Goal: Find specific page/section: Find specific page/section

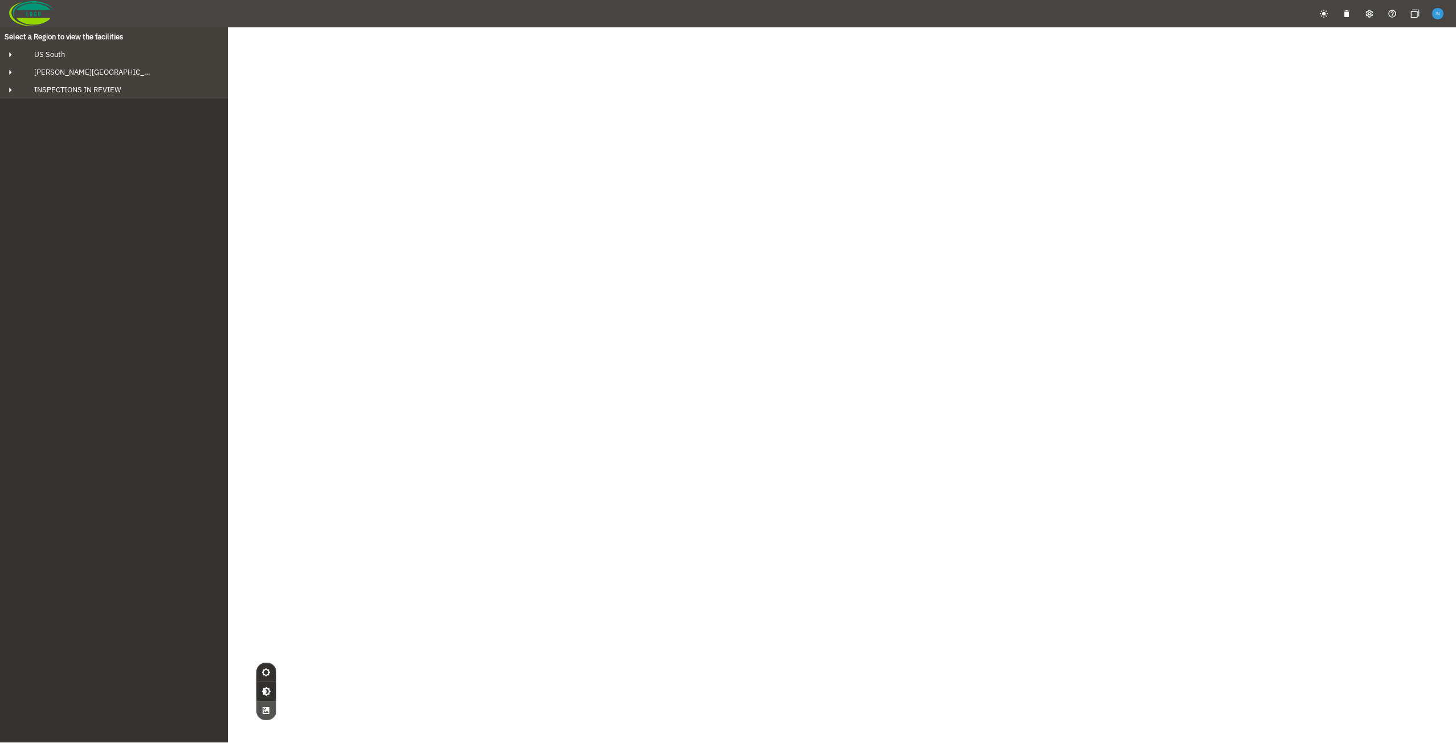
click at [161, 172] on div "Select a Region to view the facilities US South Fowler's Bluff ARG 160ft Tank 2…" at bounding box center [114, 385] width 228 height 716
click at [120, 62] on button "US South" at bounding box center [114, 55] width 228 height 18
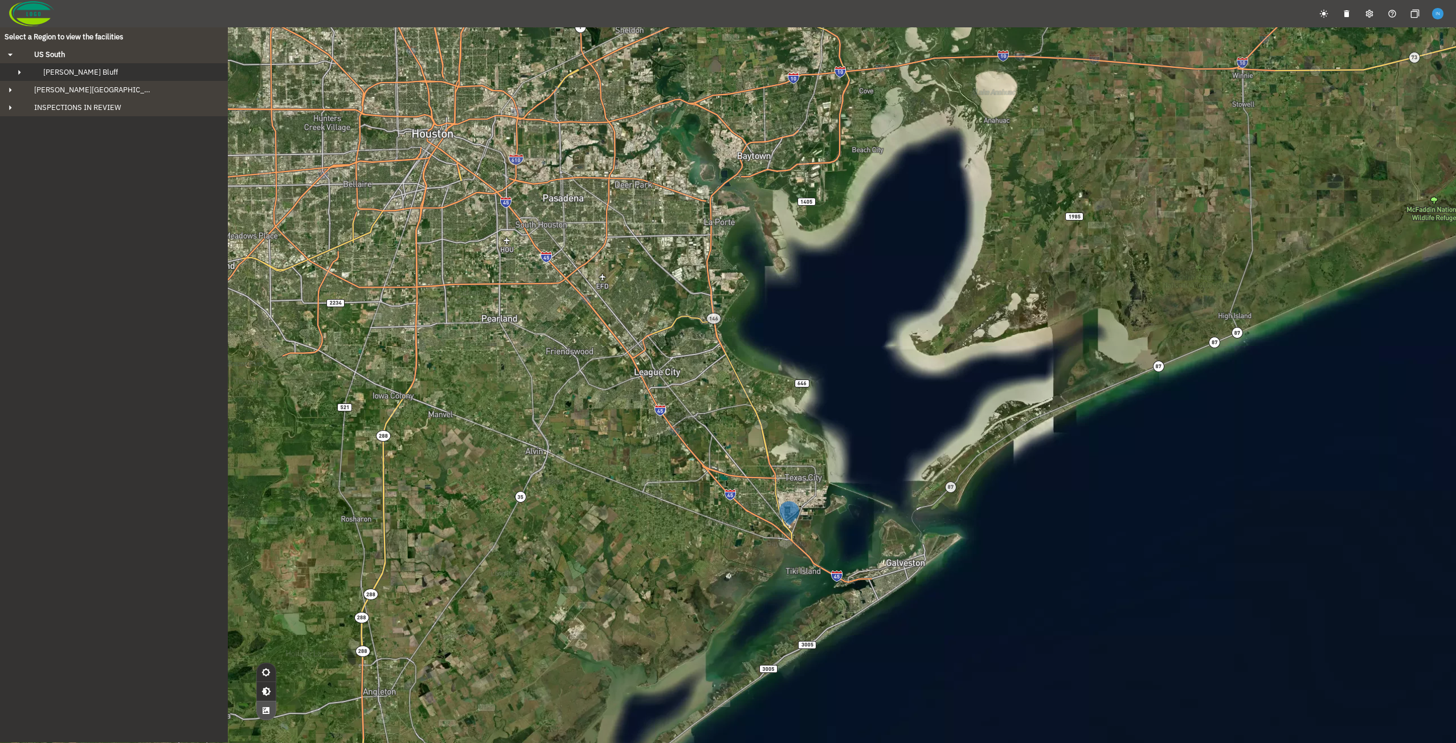
click at [112, 73] on div "Fowler's Bluff" at bounding box center [124, 72] width 180 height 10
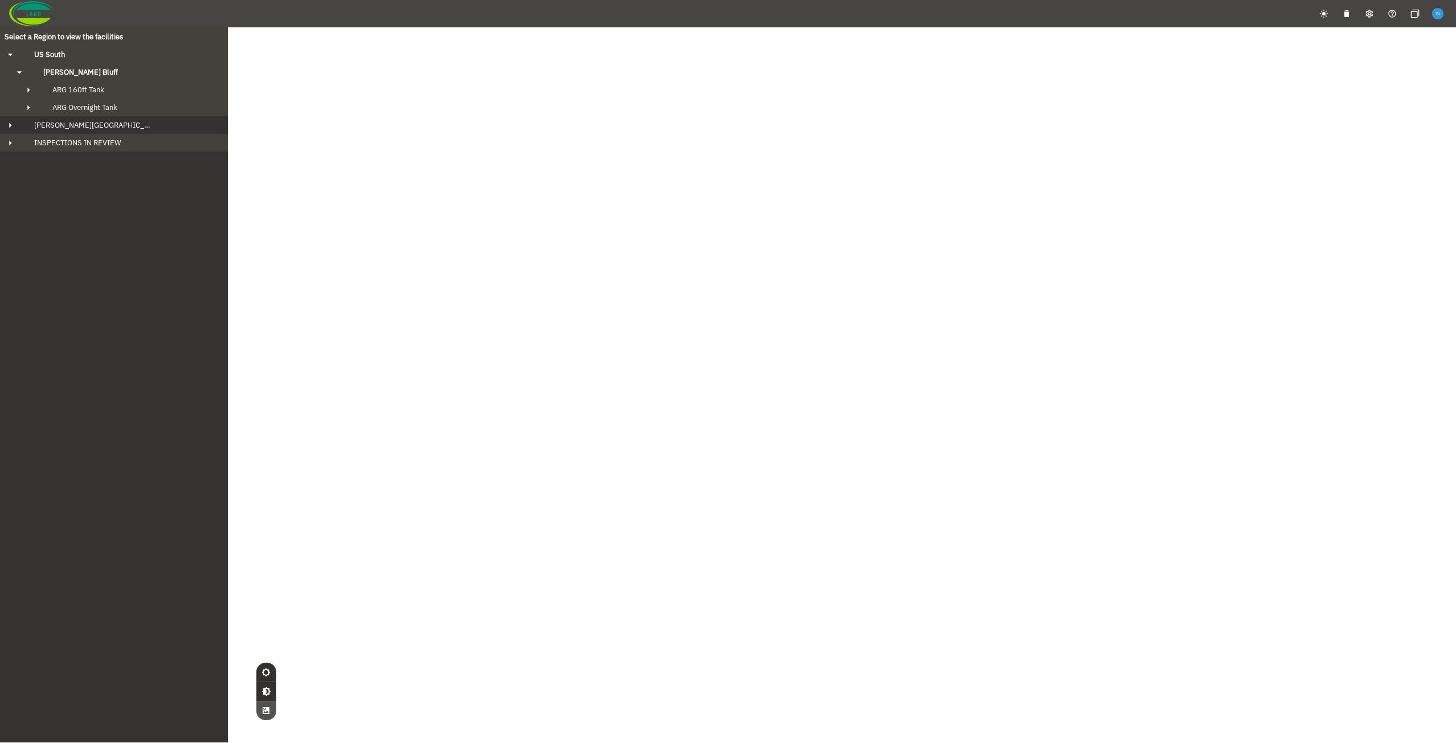
click at [116, 120] on div "Howard Region" at bounding box center [124, 125] width 198 height 10
click at [110, 59] on div "US South" at bounding box center [124, 55] width 198 height 10
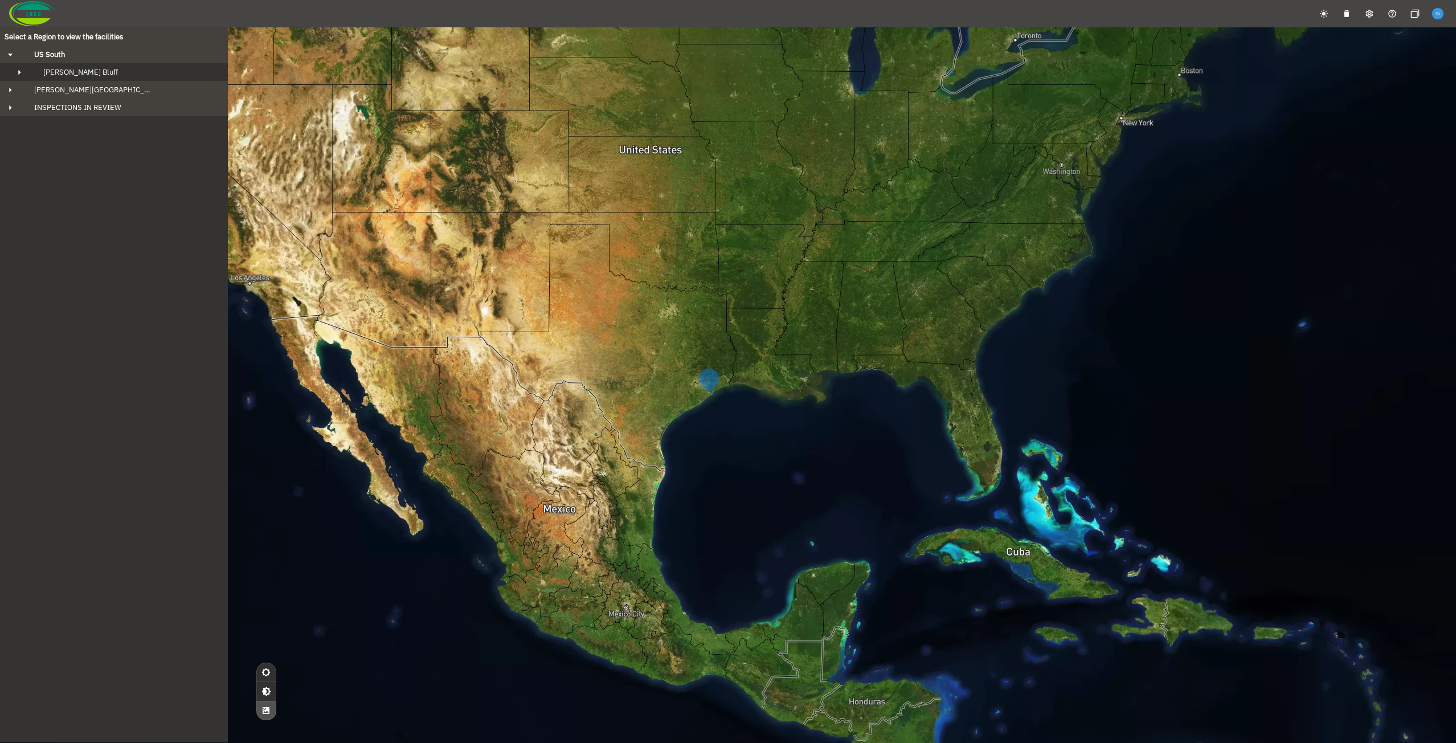
click at [111, 69] on div "Fowler's Bluff" at bounding box center [124, 72] width 180 height 10
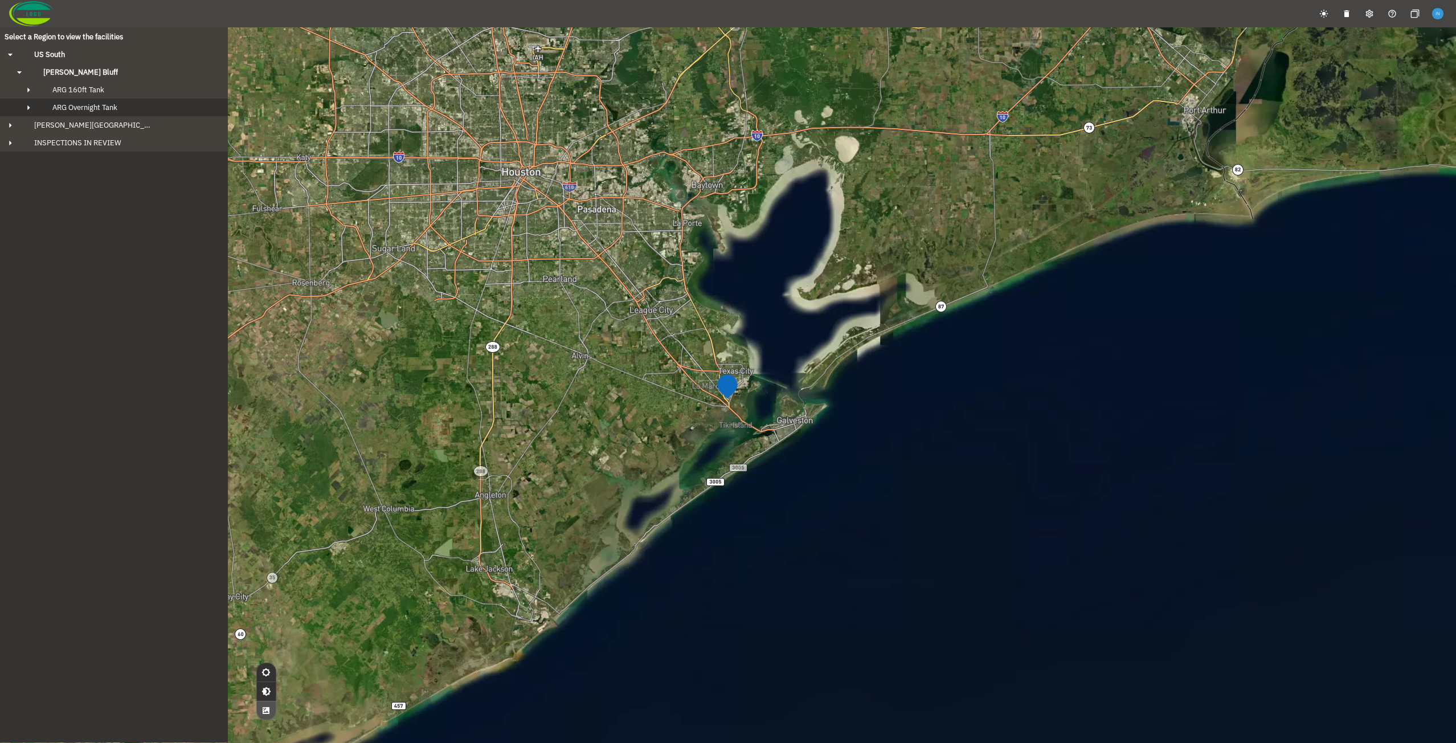
click at [114, 104] on span "ARG Overnight Tank" at bounding box center [84, 108] width 65 height 10
